Goal: Transaction & Acquisition: Purchase product/service

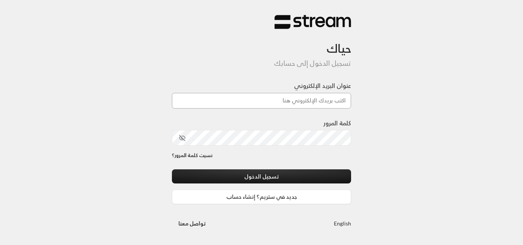
type input "[DOMAIN_NAME][EMAIL_ADDRESS][DOMAIN_NAME]"
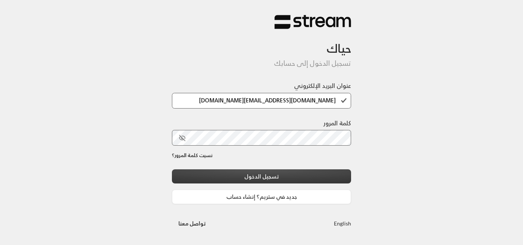
click at [288, 173] on button "تسجيل الدخول" at bounding box center [261, 177] width 179 height 14
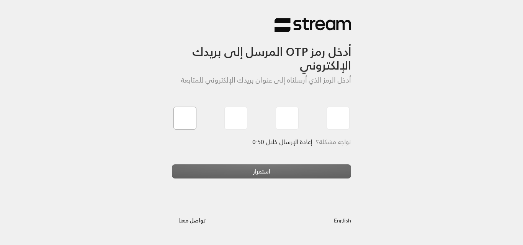
type input "0"
type input "4"
type input "6"
type input "0"
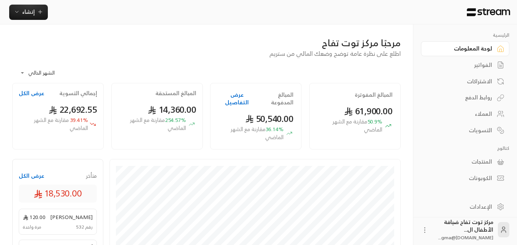
click at [482, 112] on div "العملاء" at bounding box center [461, 114] width 62 height 8
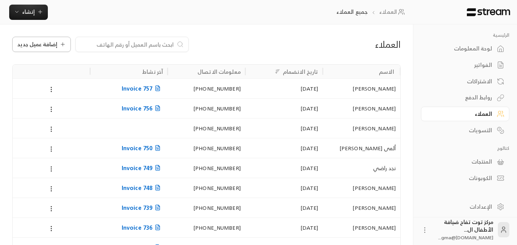
click at [53, 47] on span "إضافة عميل جديد" at bounding box center [37, 44] width 40 height 5
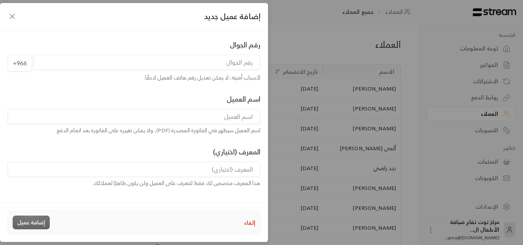
click at [178, 64] on input "tel" at bounding box center [147, 62] width 227 height 15
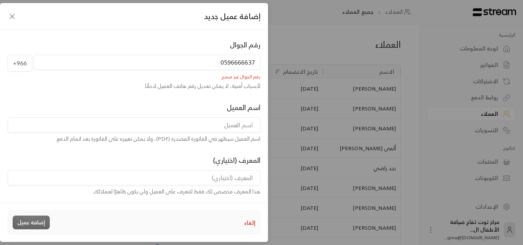
type input "0596666637"
click at [244, 127] on input at bounding box center [134, 124] width 253 height 15
type input "[PERSON_NAME]"
drag, startPoint x: 218, startPoint y: 61, endPoint x: 222, endPoint y: 64, distance: 4.7
click at [222, 64] on input "0596666637" at bounding box center [147, 62] width 227 height 15
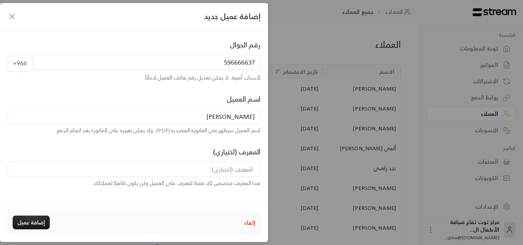
scroll to position [101, 0]
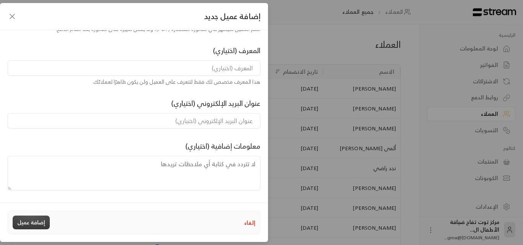
type input "596666637"
click at [33, 223] on button "إضافة عميل" at bounding box center [31, 223] width 37 height 14
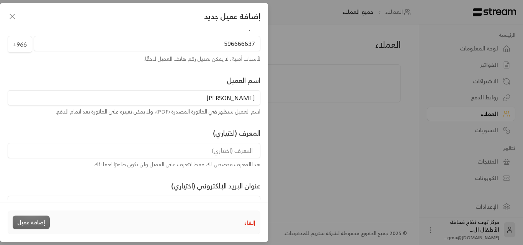
scroll to position [0, 0]
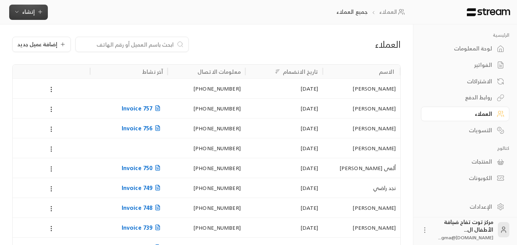
click at [35, 11] on span "إنشاء" at bounding box center [28, 12] width 29 height 10
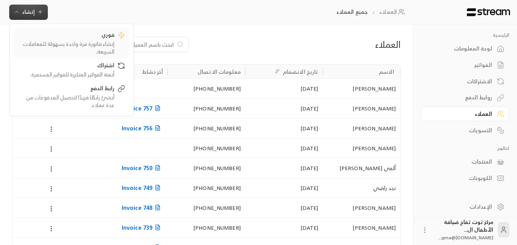
click at [77, 41] on div "إنشاء فاتورة مرة واحدة بسهولة للمعاملات السريعة." at bounding box center [66, 47] width 96 height 15
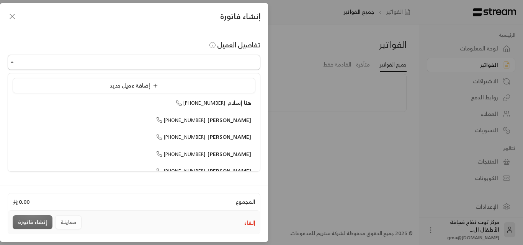
click at [221, 68] on input "اختر العميل" at bounding box center [134, 62] width 253 height 13
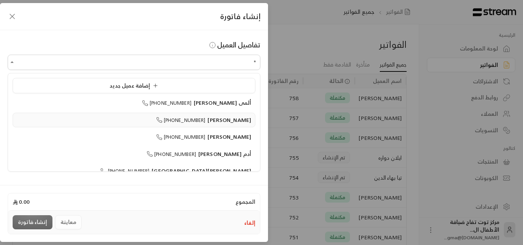
click at [217, 118] on span "[PERSON_NAME]" at bounding box center [229, 120] width 44 height 10
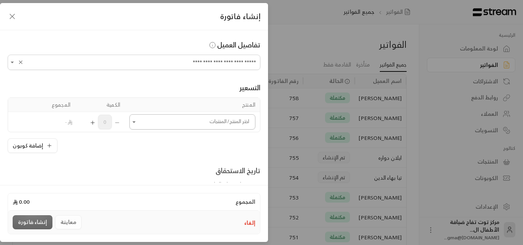
click at [138, 124] on icon "Open" at bounding box center [134, 122] width 8 height 8
type input "**********"
click at [196, 122] on input "اختر العميل" at bounding box center [192, 122] width 126 height 13
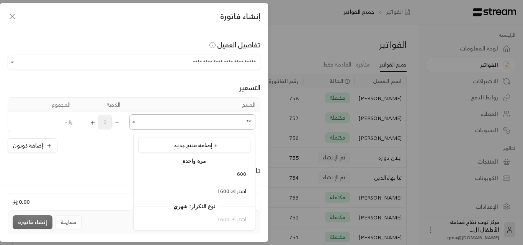
drag, startPoint x: 223, startPoint y: 117, endPoint x: 251, endPoint y: 118, distance: 27.6
click at [251, 118] on input "**" at bounding box center [192, 122] width 126 height 13
click at [245, 190] on span "ساعه" at bounding box center [240, 191] width 12 height 10
type input "***"
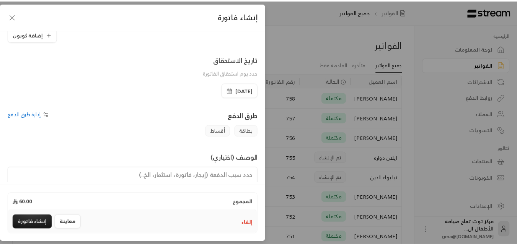
scroll to position [153, 0]
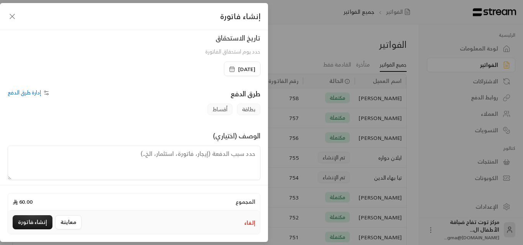
click at [191, 155] on textarea at bounding box center [134, 163] width 253 height 34
type textarea "ا"
type textarea "رسوم ساعه [PERSON_NAME]"
click at [41, 222] on button "إنشاء فاتورة" at bounding box center [33, 222] width 40 height 14
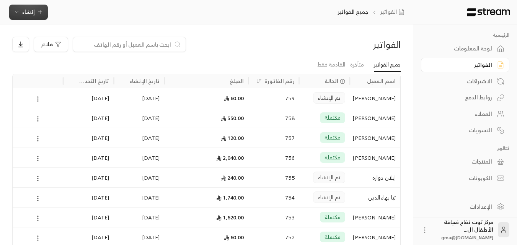
scroll to position [0, 0]
click at [174, 60] on ul "جميع الفواتير متأخرة القادمة فقط" at bounding box center [206, 64] width 388 height 13
click at [235, 41] on div "فلاتر" at bounding box center [156, 44] width 289 height 15
click at [109, 41] on input at bounding box center [124, 44] width 93 height 8
click at [33, 17] on button "إنشاء" at bounding box center [28, 12] width 39 height 15
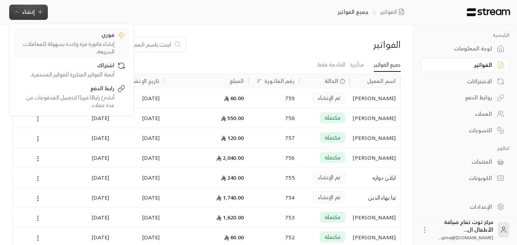
click at [78, 39] on div "فوري" at bounding box center [66, 35] width 96 height 9
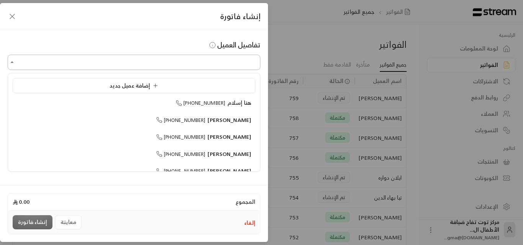
click at [164, 64] on input "اختر العميل" at bounding box center [134, 62] width 253 height 13
click at [205, 101] on span "[PHONE_NUMBER]" at bounding box center [180, 103] width 49 height 9
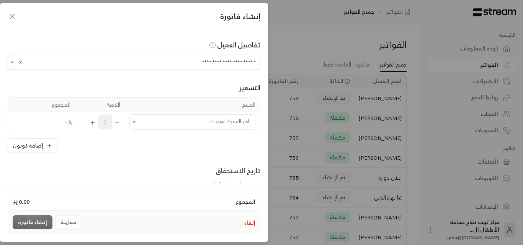
type input "**********"
click at [10, 14] on icon "button" at bounding box center [12, 16] width 9 height 9
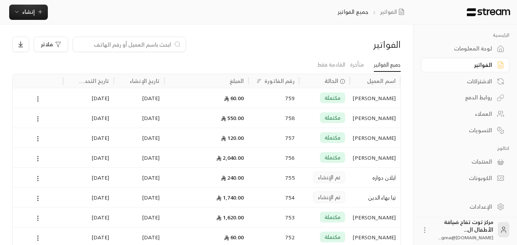
click at [149, 47] on input at bounding box center [124, 44] width 93 height 8
click at [149, 46] on input at bounding box center [124, 44] width 93 height 8
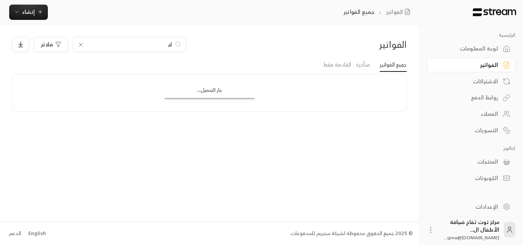
type input "ا"
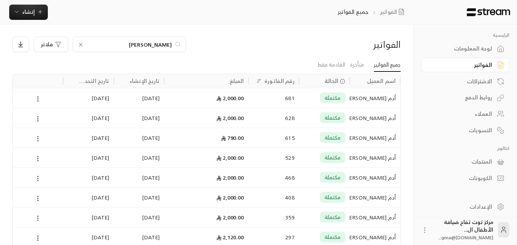
type input "العيثان"
click at [385, 98] on div "أدم [PERSON_NAME]" at bounding box center [374, 98] width 41 height 20
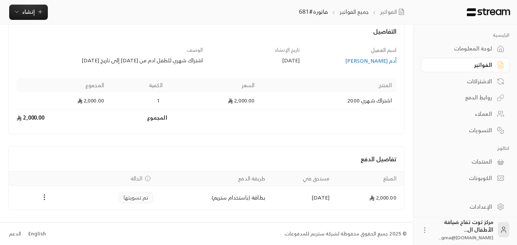
scroll to position [43, 0]
click at [375, 61] on div "أدم [PERSON_NAME]" at bounding box center [352, 61] width 90 height 8
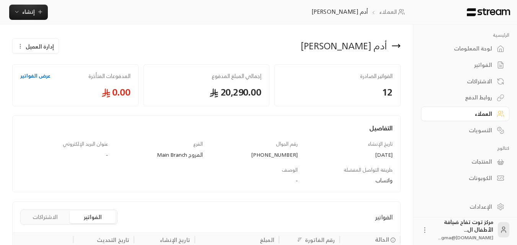
scroll to position [38, 0]
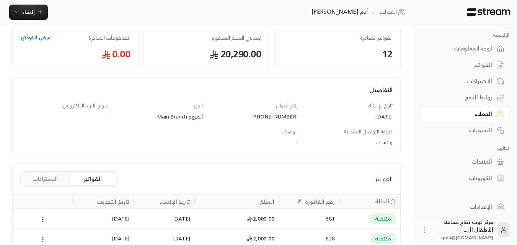
click at [482, 62] on div "الفواتير" at bounding box center [461, 65] width 62 height 8
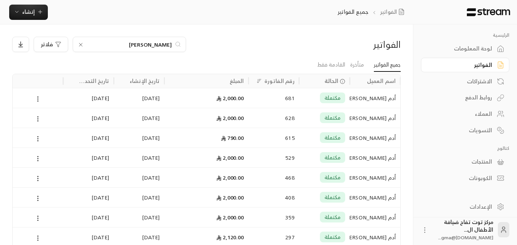
click at [81, 45] on icon at bounding box center [80, 44] width 3 height 3
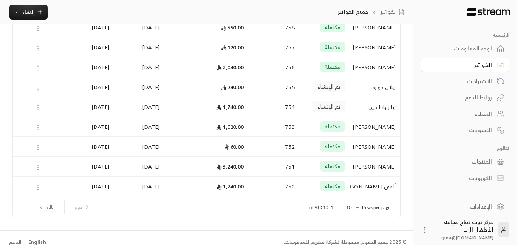
scroll to position [99, 0]
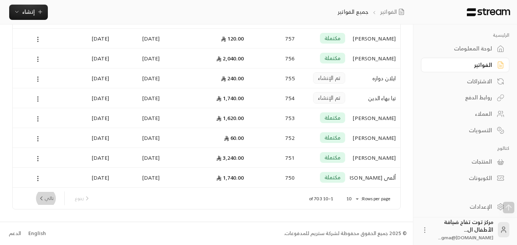
click at [47, 198] on button "تالي" at bounding box center [46, 198] width 22 height 13
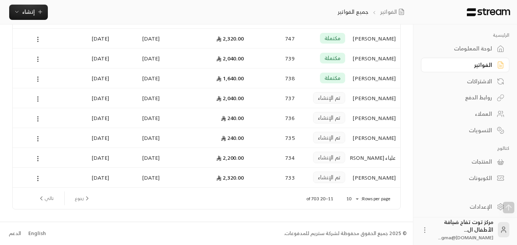
click at [336, 172] on div "تم الإنشاء" at bounding box center [329, 177] width 32 height 11
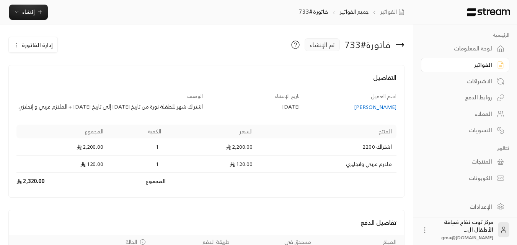
click at [401, 45] on icon at bounding box center [400, 45] width 8 height 0
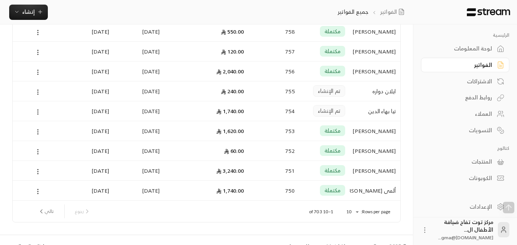
scroll to position [99, 0]
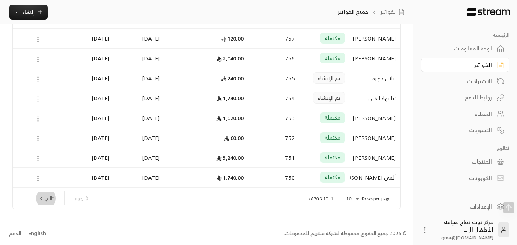
click at [49, 197] on button "تالي" at bounding box center [46, 198] width 22 height 13
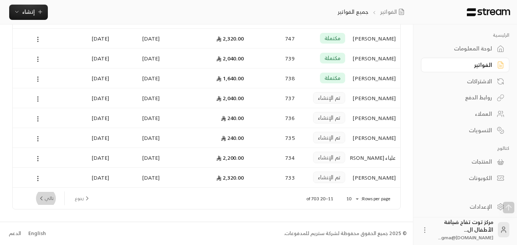
click at [46, 196] on button "تالي" at bounding box center [46, 198] width 22 height 13
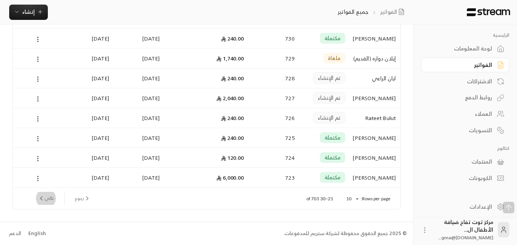
click at [43, 197] on icon "next page" at bounding box center [41, 198] width 7 height 7
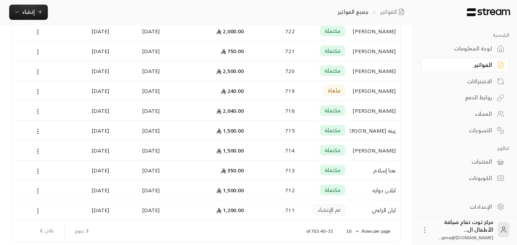
scroll to position [77, 0]
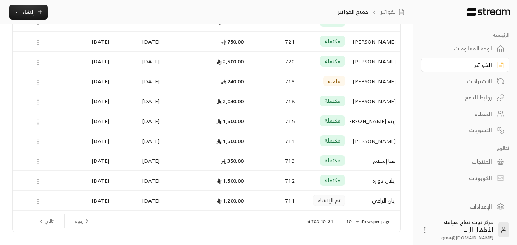
click at [372, 159] on div "هنا إسلام" at bounding box center [374, 161] width 41 height 20
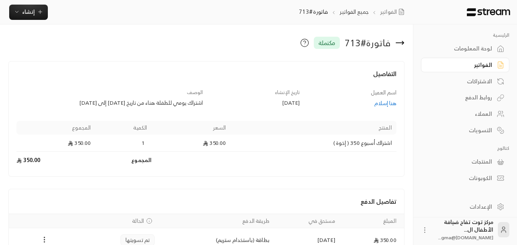
click at [377, 103] on div "هنا إسلام" at bounding box center [352, 103] width 90 height 8
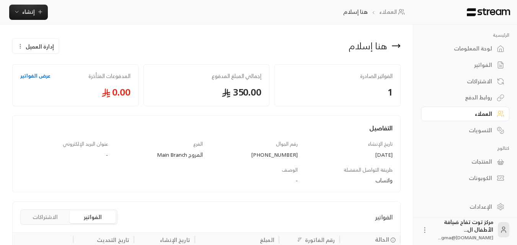
click at [397, 48] on icon at bounding box center [395, 45] width 9 height 9
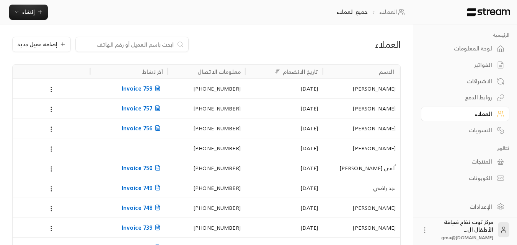
click at [163, 48] on input at bounding box center [126, 44] width 93 height 8
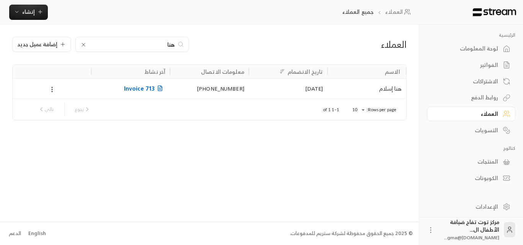
type input "هنا"
click at [378, 93] on div "هنا إسلام" at bounding box center [367, 89] width 70 height 20
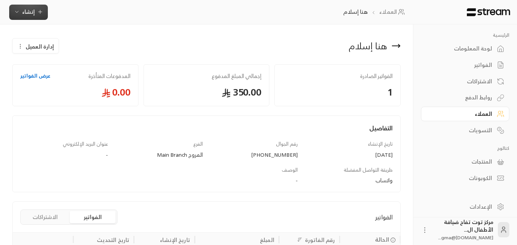
click at [31, 10] on span "إنشاء" at bounding box center [28, 12] width 13 height 10
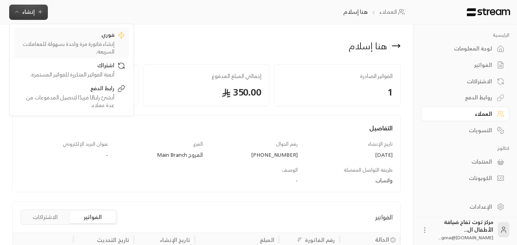
click at [75, 39] on div "فوري" at bounding box center [66, 35] width 96 height 9
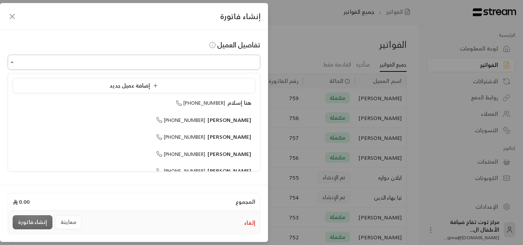
click at [194, 59] on input "اختر العميل" at bounding box center [134, 62] width 253 height 13
click at [246, 104] on span "هنا إسلام" at bounding box center [239, 103] width 24 height 10
type input "**********"
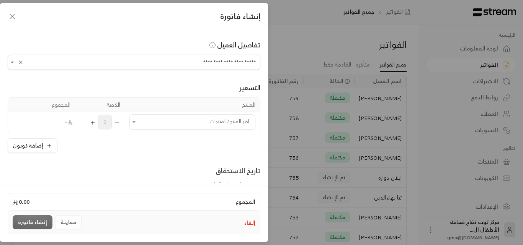
scroll to position [38, 0]
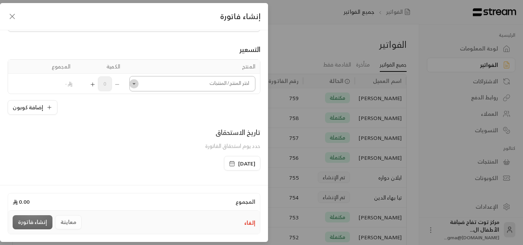
click at [138, 82] on icon "Open" at bounding box center [134, 84] width 8 height 8
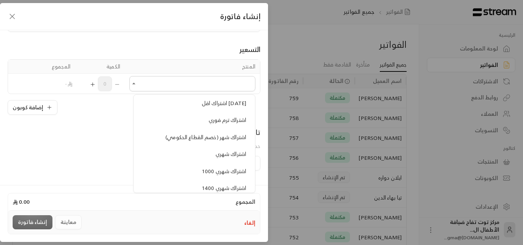
scroll to position [574, 0]
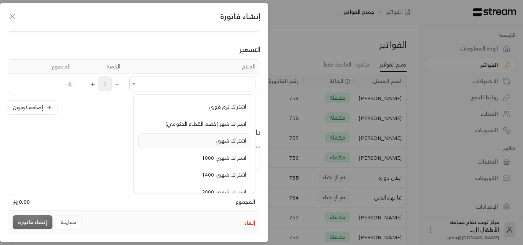
click at [230, 141] on span "اشتراك شهري" at bounding box center [230, 141] width 31 height 10
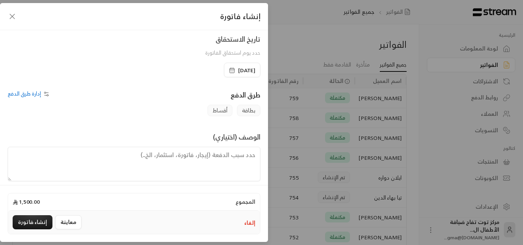
scroll to position [160, 0]
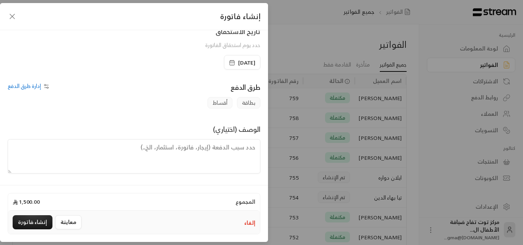
drag, startPoint x: 223, startPoint y: 146, endPoint x: 236, endPoint y: 126, distance: 24.0
click at [223, 147] on textarea at bounding box center [134, 156] width 253 height 34
click at [97, 145] on textarea "اشتراك شهر للطفلة هناء من تاريخ 24-8-2025 إلى تاريخ 23-9-" at bounding box center [134, 156] width 253 height 34
click at [66, 148] on textarea "اشتراك شهر للطفلة هناء من تاريخ 24-8-2025 إلى تاريخ 23-9-2025" at bounding box center [134, 156] width 253 height 34
type textarea "اشتراك شهر للطفلة هناء من تاريخ 24-8-2025 إلى تاريخ 23-9-2025"
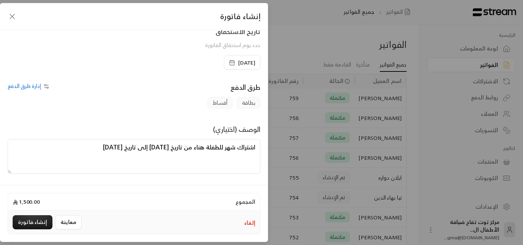
click at [240, 62] on span "[DATE]" at bounding box center [246, 63] width 17 height 8
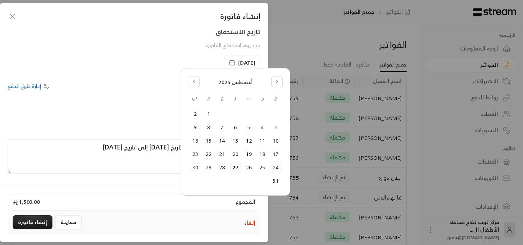
click at [277, 170] on button "24" at bounding box center [275, 167] width 13 height 13
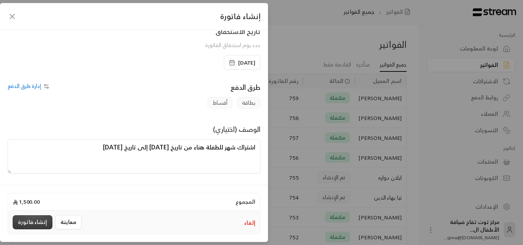
click at [38, 222] on button "إنشاء فاتورة" at bounding box center [33, 222] width 40 height 14
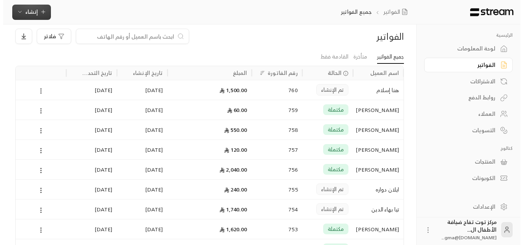
scroll to position [0, 0]
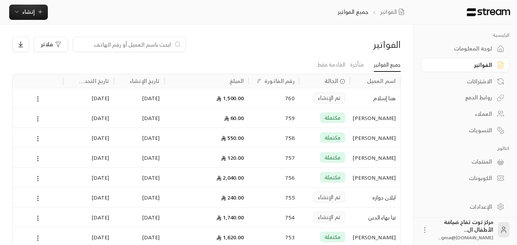
click at [111, 42] on input at bounding box center [124, 44] width 93 height 8
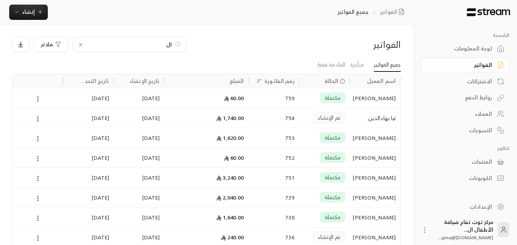
type input "ا"
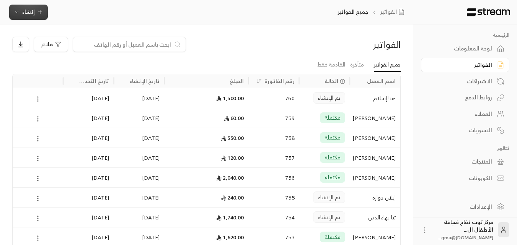
click at [36, 15] on span "إنشاء" at bounding box center [28, 12] width 29 height 10
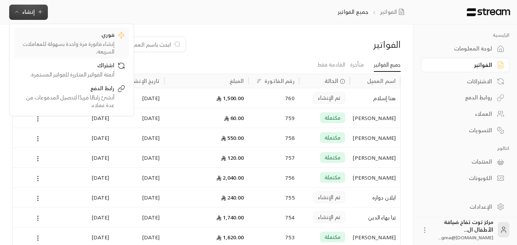
click at [74, 44] on div "إنشاء فاتورة مرة واحدة بسهولة للمعاملات السريعة." at bounding box center [66, 47] width 96 height 15
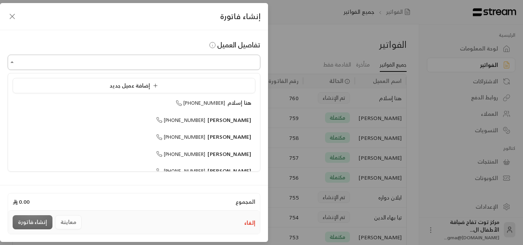
click at [21, 62] on input "اختر العميل" at bounding box center [134, 62] width 253 height 13
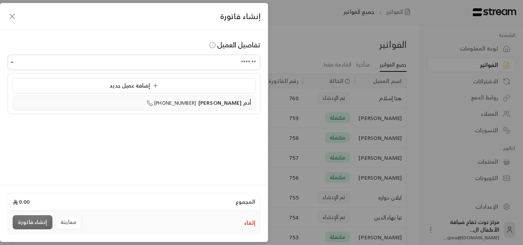
click at [230, 101] on span "أدم [PERSON_NAME]" at bounding box center [224, 103] width 53 height 10
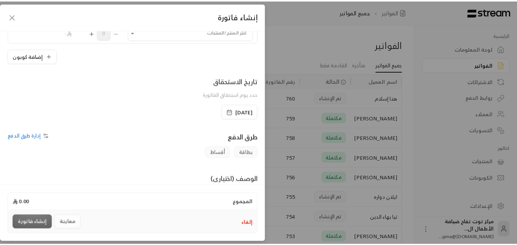
scroll to position [77, 0]
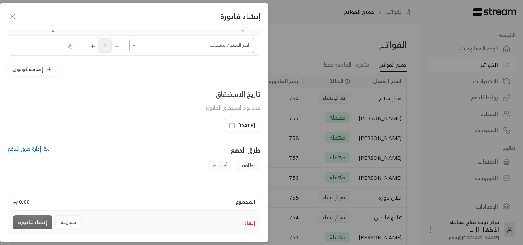
click at [138, 44] on icon "Open" at bounding box center [134, 46] width 8 height 8
type input "**********"
click at [15, 15] on icon "button" at bounding box center [12, 16] width 9 height 9
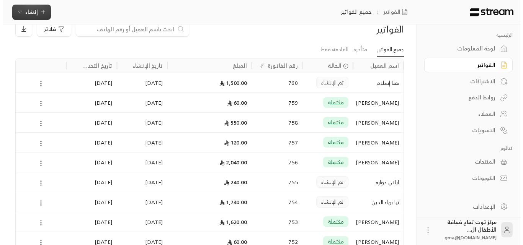
scroll to position [0, 0]
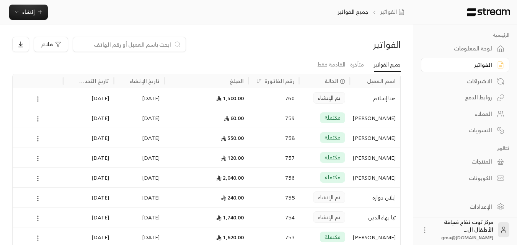
click at [149, 47] on input at bounding box center [124, 44] width 93 height 8
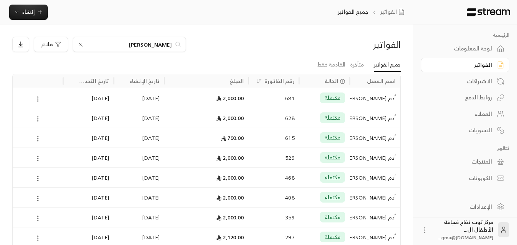
type input "العيثان"
click at [380, 100] on div "أدم [PERSON_NAME]" at bounding box center [374, 98] width 41 height 20
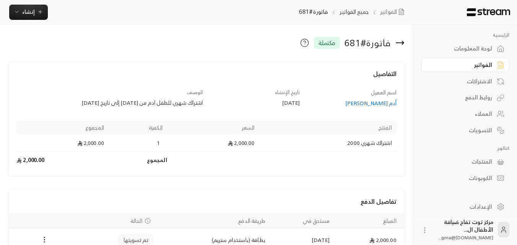
click at [399, 43] on icon at bounding box center [400, 43] width 8 height 0
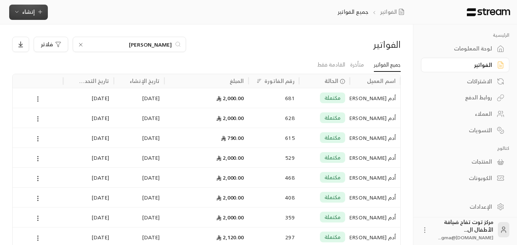
click at [42, 14] on icon "button" at bounding box center [40, 12] width 6 height 6
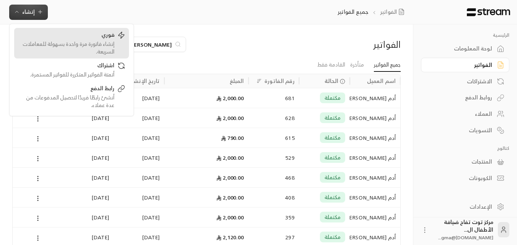
click at [89, 50] on div "إنشاء فاتورة مرة واحدة بسهولة للمعاملات السريعة." at bounding box center [66, 47] width 96 height 15
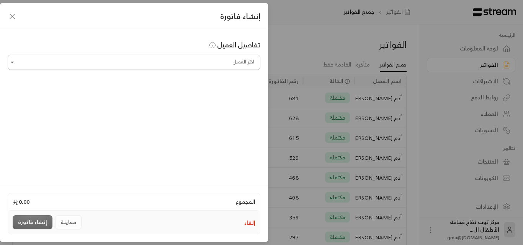
click at [137, 61] on input "اختر العميل" at bounding box center [134, 62] width 253 height 13
click at [200, 97] on li "أدم العيثان +966506011342" at bounding box center [134, 103] width 243 height 15
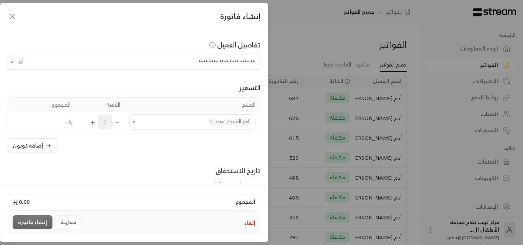
type input "**********"
click at [200, 97] on div "التسعير المنتج الكمية المجموع اختر المنتج/المنتجات اختر المنتج/المنتجات 0 - إضا…" at bounding box center [134, 111] width 253 height 83
click at [153, 103] on th "المنتج" at bounding box center [192, 105] width 135 height 14
click at [145, 121] on input "اختر العميل" at bounding box center [192, 122] width 126 height 13
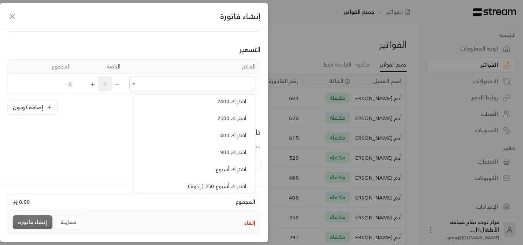
scroll to position [497, 0]
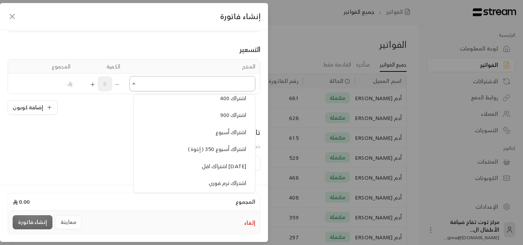
click at [191, 85] on input "اختر العميل" at bounding box center [192, 83] width 126 height 13
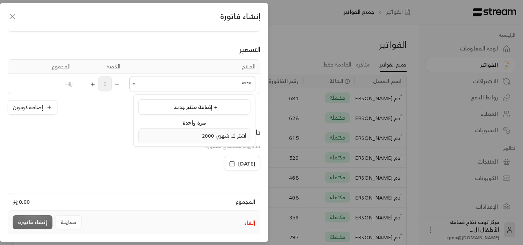
click at [208, 136] on span "اشتراك شهري 2000" at bounding box center [224, 136] width 44 height 10
type input "****"
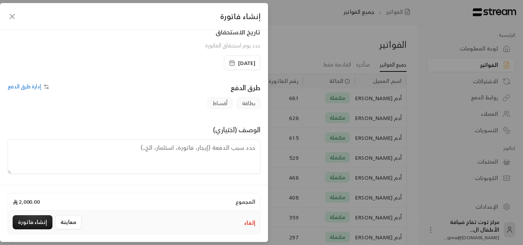
scroll to position [160, 0]
click at [195, 148] on textarea at bounding box center [134, 156] width 253 height 34
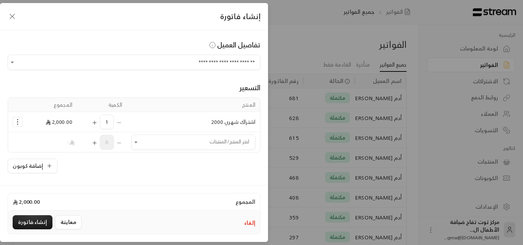
scroll to position [38, 0]
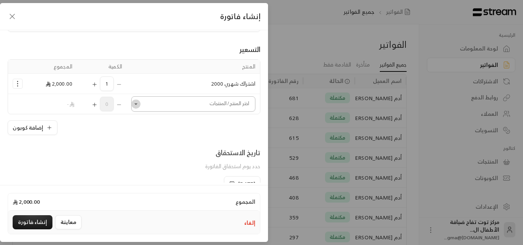
click at [140, 106] on icon "Open" at bounding box center [136, 104] width 8 height 8
type textarea "اشتراك الطفل أدم من تاريخ 27-8-2025 إلى تاريخ 26-9-2025 + الملازم عربي و إنجليز…"
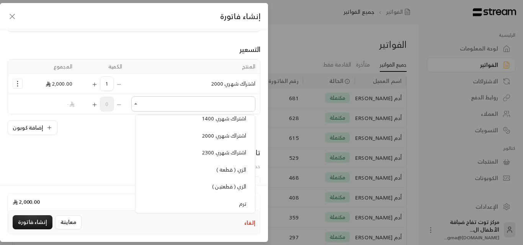
scroll to position [689, 0]
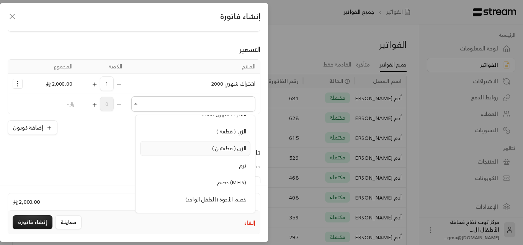
click at [221, 150] on span "الزي ( قطعتين )" at bounding box center [229, 148] width 34 height 10
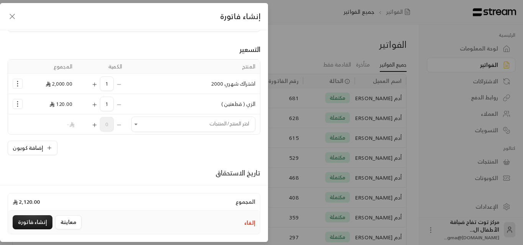
scroll to position [77, 0]
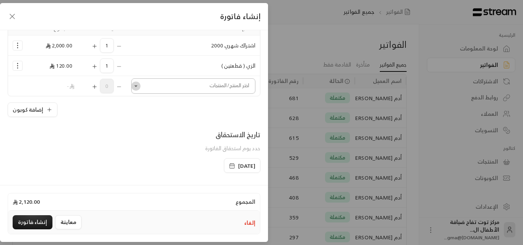
click at [140, 87] on icon "Open" at bounding box center [136, 86] width 8 height 8
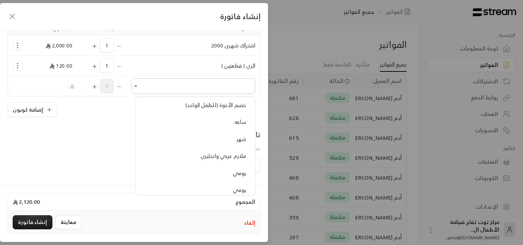
scroll to position [804, 0]
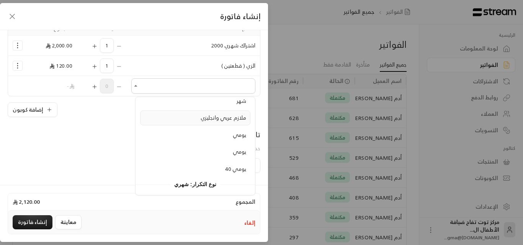
click at [216, 119] on span "ملازم عربي وانجليزي" at bounding box center [224, 118] width 46 height 10
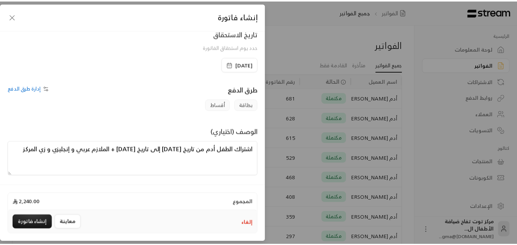
scroll to position [200, 0]
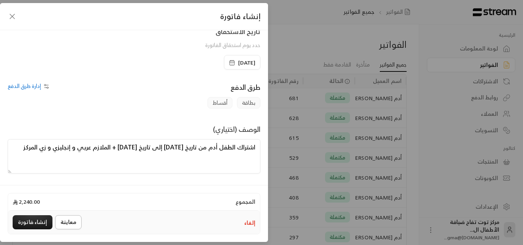
click at [72, 220] on button "معاينة" at bounding box center [68, 222] width 26 height 14
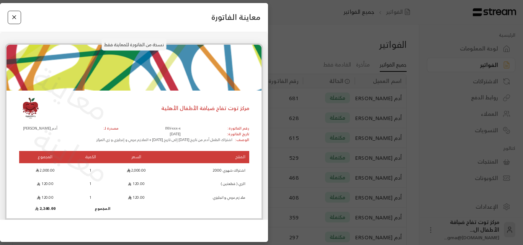
click at [14, 17] on button "Close" at bounding box center [14, 17] width 13 height 13
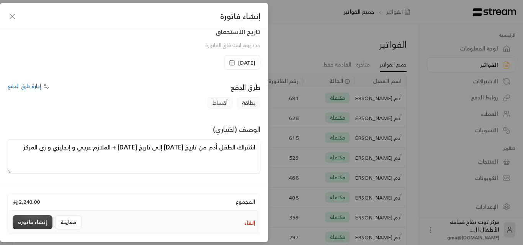
click at [36, 218] on button "إنشاء فاتورة" at bounding box center [33, 222] width 40 height 14
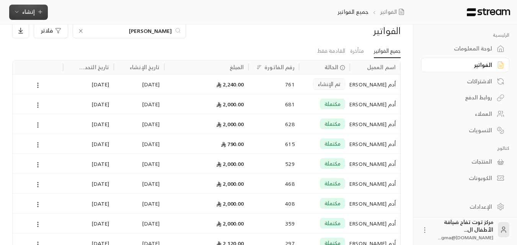
scroll to position [0, 0]
